Goal: Navigation & Orientation: Find specific page/section

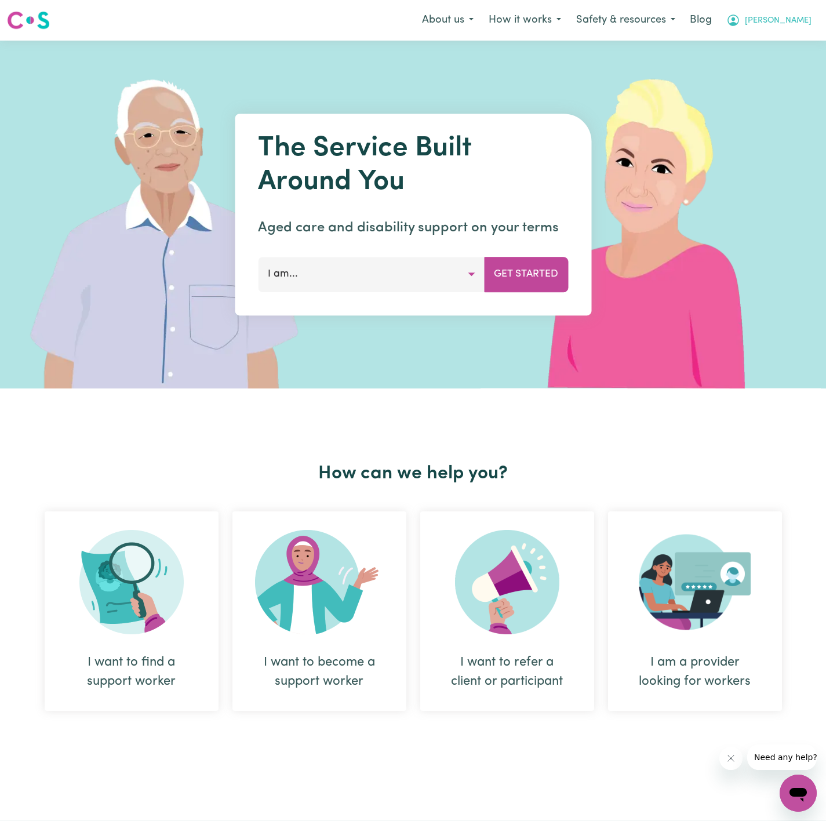
drag, startPoint x: 797, startPoint y: 16, endPoint x: 795, endPoint y: 31, distance: 15.8
click at [797, 20] on span "[PERSON_NAME]" at bounding box center [778, 20] width 67 height 13
click at [789, 56] on link "Logout" at bounding box center [773, 67] width 92 height 22
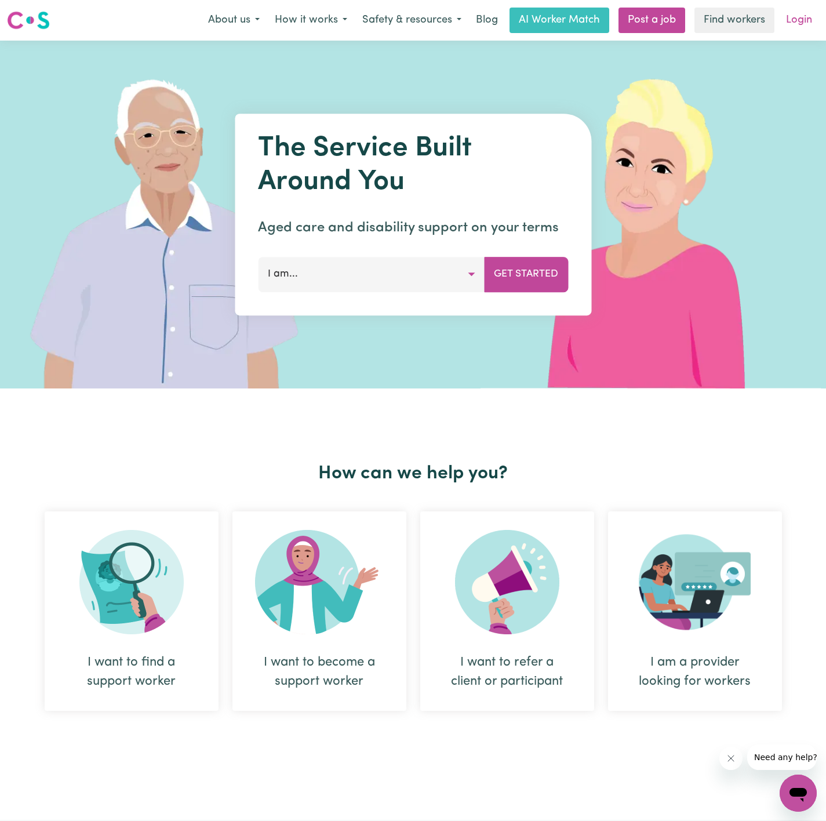
click at [809, 11] on link "Login" at bounding box center [799, 21] width 40 height 26
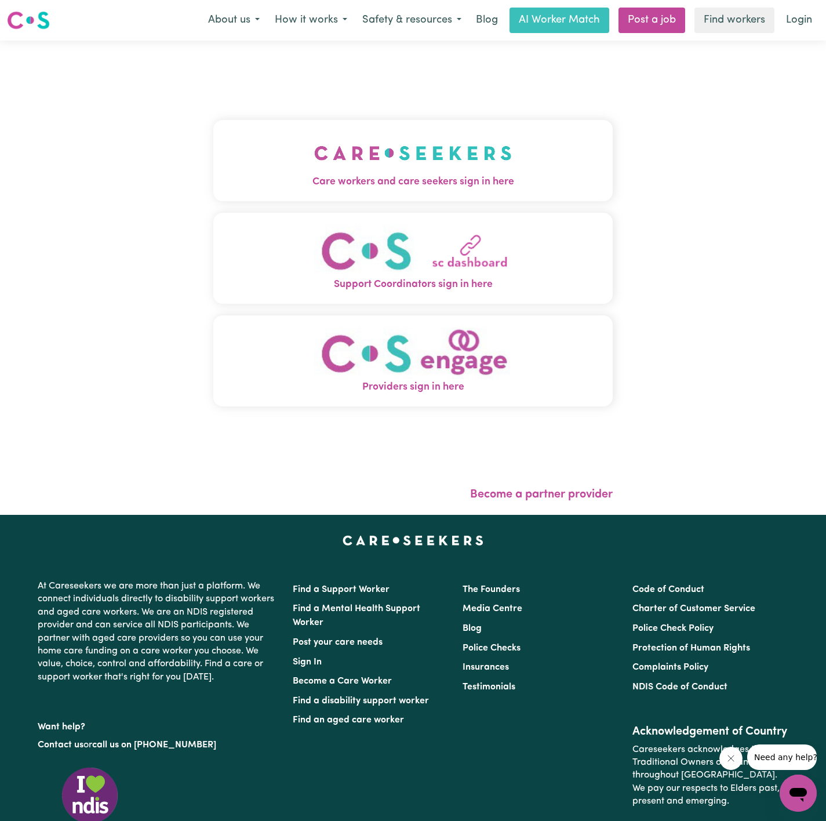
click at [213, 158] on button "Care workers and care seekers sign in here" at bounding box center [413, 160] width 400 height 81
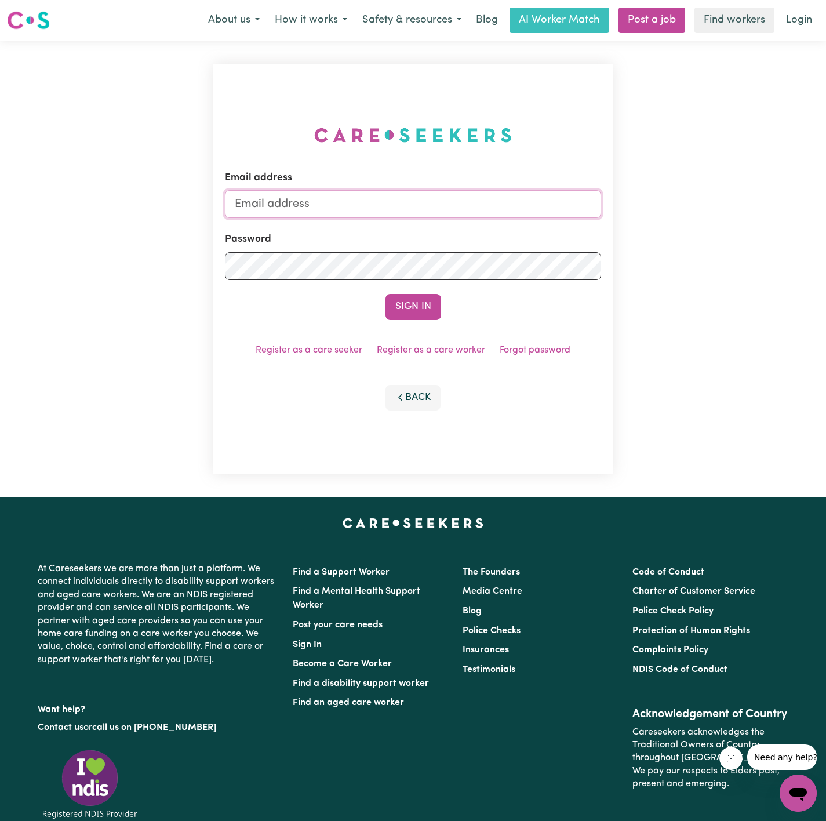
type input "dyan@careseekers.com.au"
drag, startPoint x: 467, startPoint y: 320, endPoint x: 419, endPoint y: 319, distance: 47.6
click at [465, 322] on div "Email address dyan@careseekers.com.au Password Sign In Register as a care seeke…" at bounding box center [413, 269] width 400 height 411
click at [425, 310] on button "Sign In" at bounding box center [414, 307] width 56 height 26
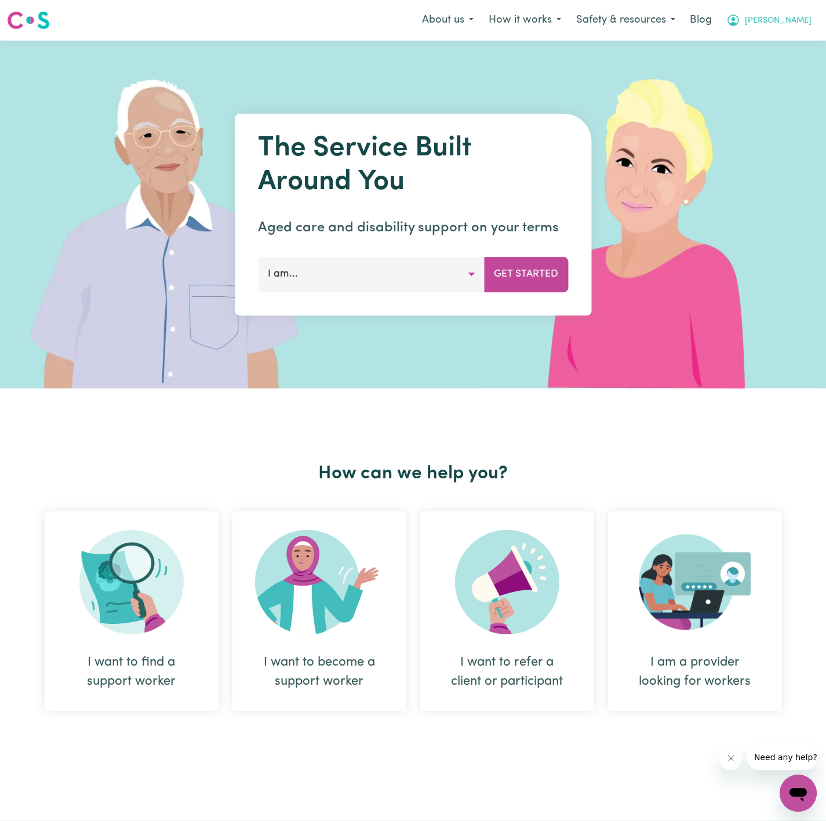
click at [794, 14] on span "Dyan" at bounding box center [778, 20] width 67 height 13
click at [785, 53] on link "Admin Dashboard" at bounding box center [773, 45] width 92 height 22
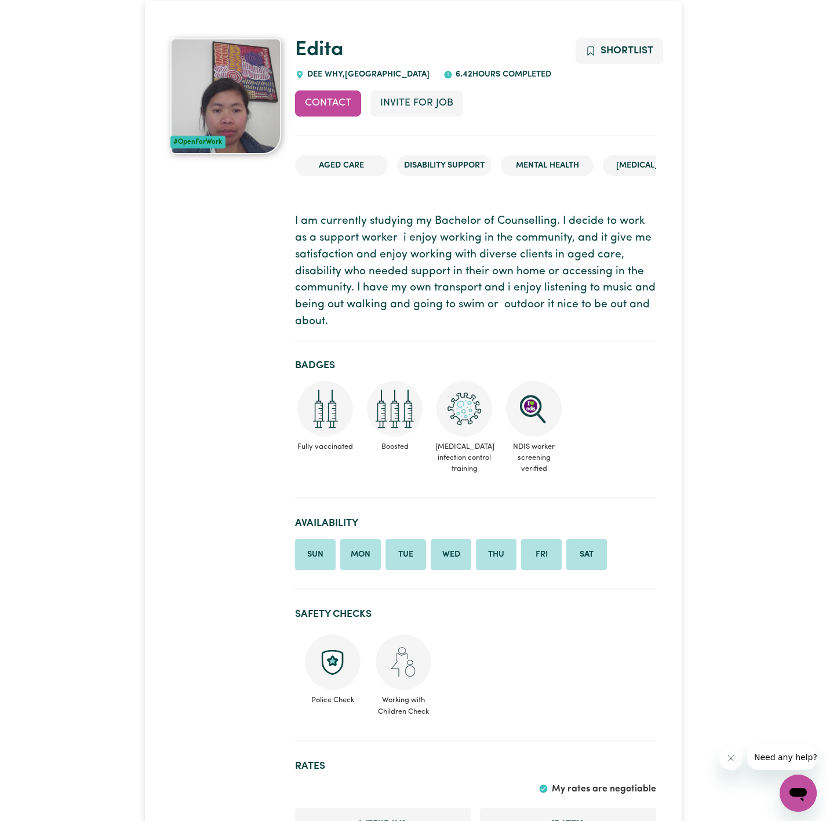
scroll to position [348, 0]
